Goal: Contribute content: Add original content to the website for others to see

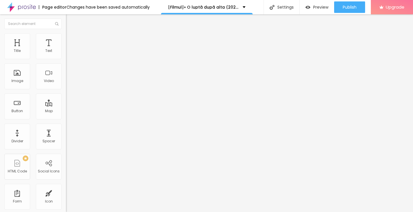
click at [66, 49] on span "Add image" at bounding box center [78, 46] width 24 height 5
drag, startPoint x: 62, startPoint y: 85, endPoint x: 82, endPoint y: 93, distance: 21.3
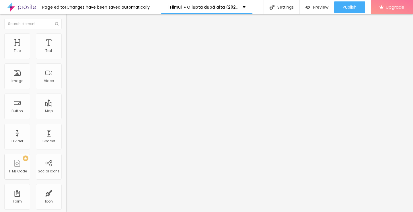
click at [66, 118] on input "https://" at bounding box center [100, 115] width 69 height 6
type input "[URL][DOMAIN_NAME]"
click at [66, 105] on div "Aspect Ratio Original Cinema 16:9 Default 4:3 Square 1:1 Original" at bounding box center [99, 93] width 66 height 23
click at [66, 90] on span "Original" at bounding box center [73, 87] width 14 height 5
click at [66, 93] on span "Cinema" at bounding box center [73, 90] width 14 height 5
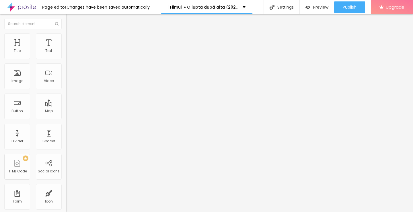
click at [70, 21] on img "button" at bounding box center [72, 21] width 5 height 5
click at [66, 90] on span "16:9 Cinema" at bounding box center [77, 87] width 22 height 5
click at [71, 95] on span "Cinema" at bounding box center [78, 92] width 14 height 5
click at [70, 22] on img "button" at bounding box center [72, 21] width 5 height 5
click at [66, 54] on span "Heading 2" at bounding box center [79, 50] width 26 height 7
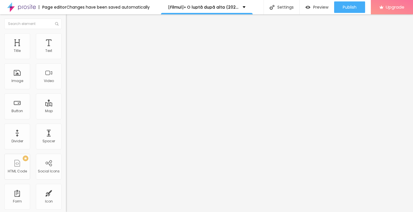
click at [70, 22] on div "Edit Title" at bounding box center [83, 21] width 26 height 5
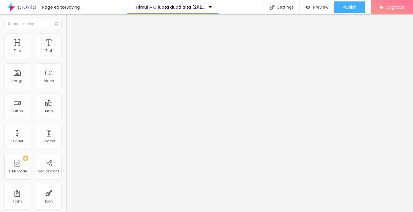
click at [66, 54] on input "Click me" at bounding box center [100, 51] width 69 height 6
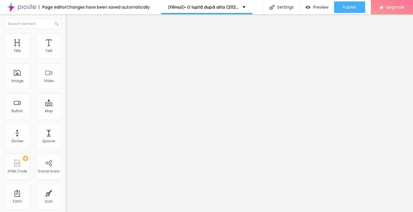
paste input "Vezi film acum »▶️ O luptă după alta (2025) film complet online calitate HD în …"
type input "Vezi film acum »▶️ O luptă după alta (2025) film complet online calitate HD în …"
click at [66, 118] on input "https://" at bounding box center [100, 115] width 69 height 6
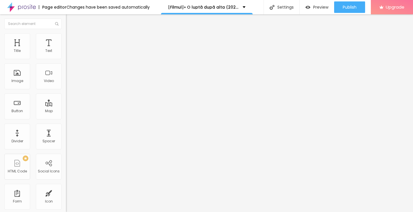
type input "https://[URL][DOMAIN_NAME]"
click at [66, 65] on div "Align" at bounding box center [99, 62] width 66 height 3
click at [66, 69] on img at bounding box center [68, 67] width 4 height 4
click at [66, 24] on button "Edit Button" at bounding box center [99, 20] width 66 height 13
click at [66, 54] on input "Click me" at bounding box center [100, 51] width 69 height 6
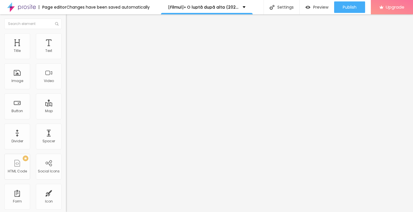
paste input "Descarcă filmul complet »▶️ O luptă după alta (2025) Film cu subtitrare în româ…"
type input "Descarcă filmul complet »▶️ O luptă după alta (2025) Film cu subtitrare în româ…"
click at [66, 118] on input "https://" at bounding box center [100, 115] width 69 height 6
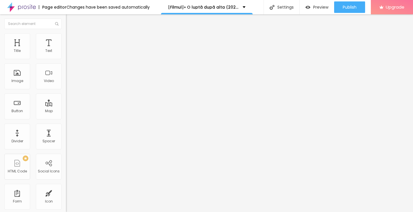
type input "[URL][DOMAIN_NAME]"
click at [66, 69] on img at bounding box center [68, 67] width 4 height 4
click at [70, 20] on img "button" at bounding box center [72, 21] width 5 height 5
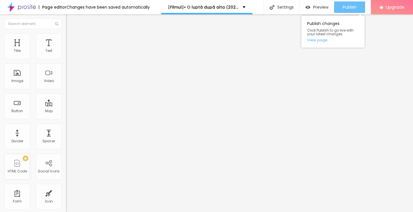
click at [351, 13] on div "Publish" at bounding box center [350, 6] width 14 height 11
click at [318, 42] on link "View page" at bounding box center [333, 40] width 52 height 4
